Goal: Information Seeking & Learning: Learn about a topic

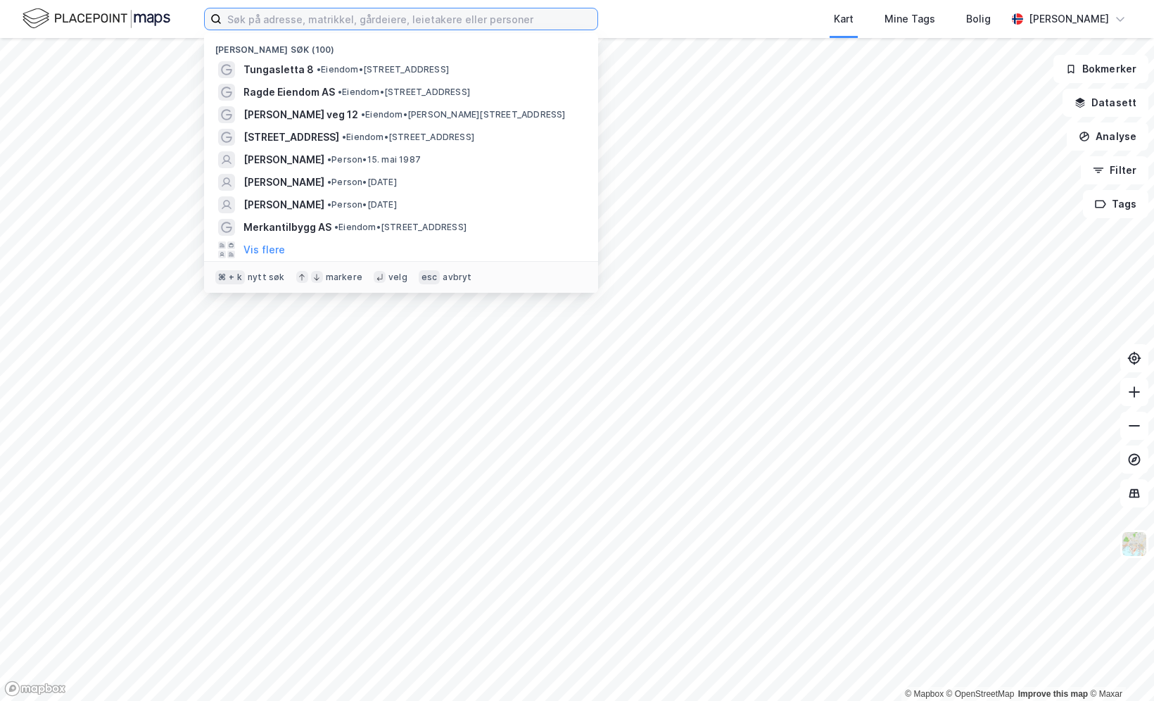
click at [389, 13] on input at bounding box center [410, 18] width 376 height 21
paste input "[GEOGRAPHIC_DATA] 282, 1692 [GEOGRAPHIC_DATA]"
type input "[GEOGRAPHIC_DATA] 282, 1692 [GEOGRAPHIC_DATA]"
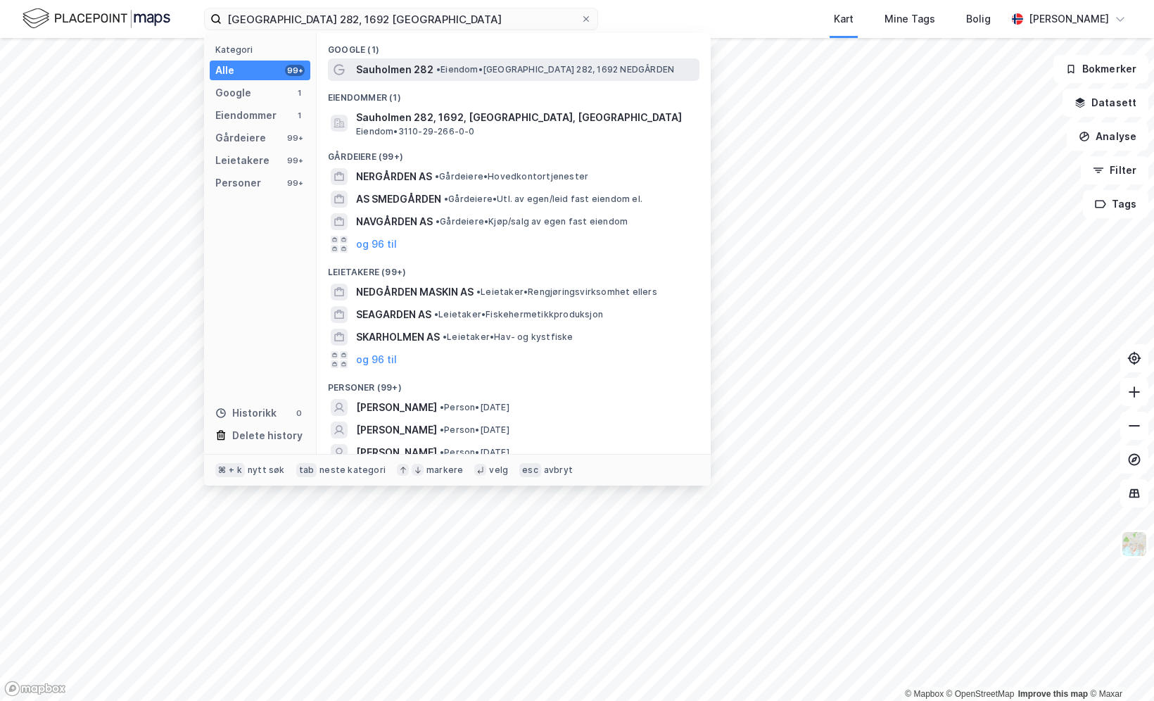
click at [438, 70] on span "•" at bounding box center [438, 69] width 4 height 11
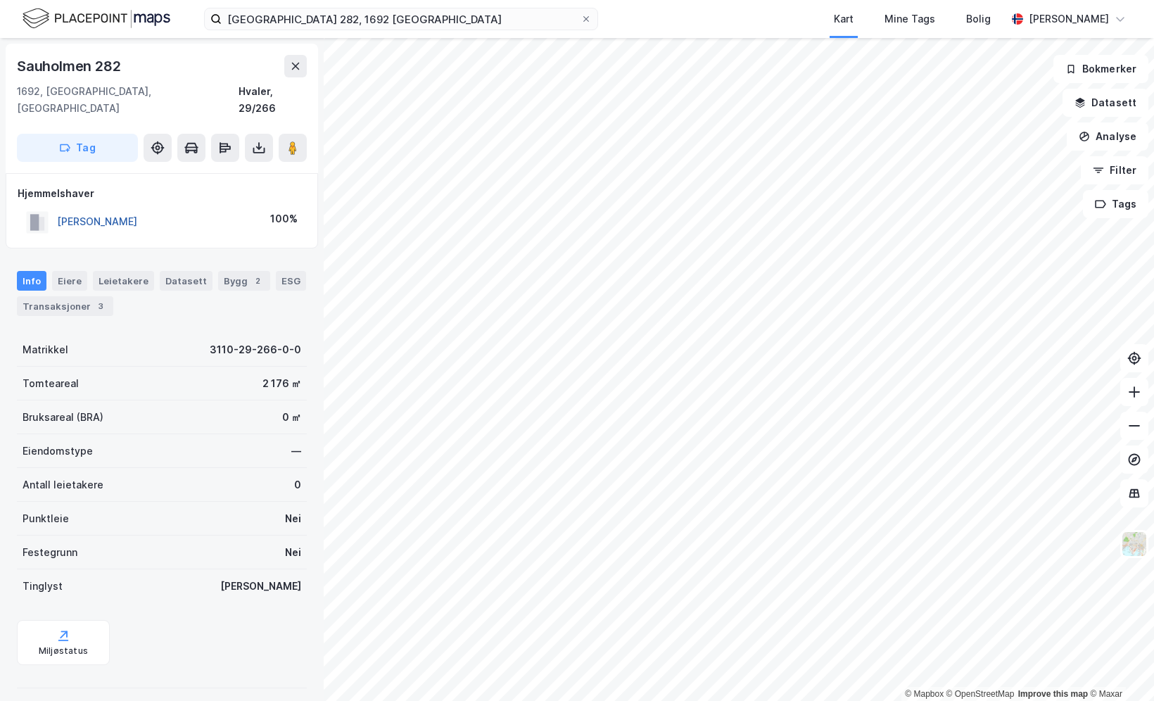
click at [0, 0] on button "[PERSON_NAME]" at bounding box center [0, 0] width 0 height 0
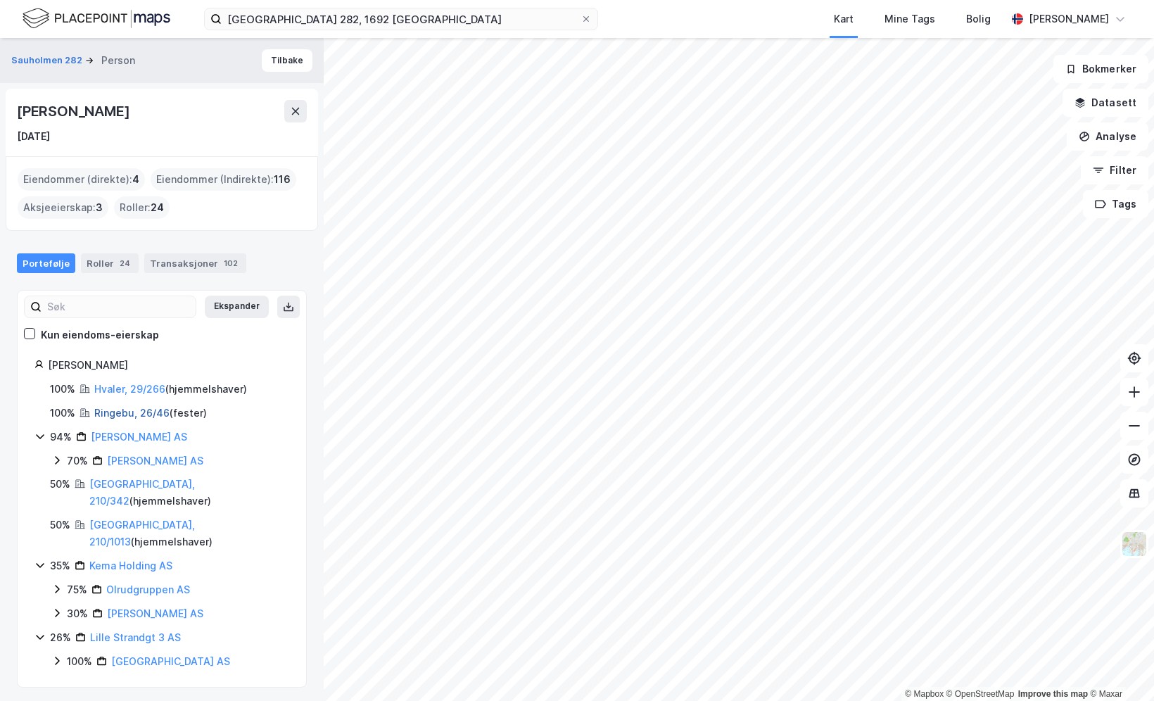
click at [134, 410] on link "Ringebu, 26/46" at bounding box center [131, 413] width 75 height 12
